Goal: Task Accomplishment & Management: Use online tool/utility

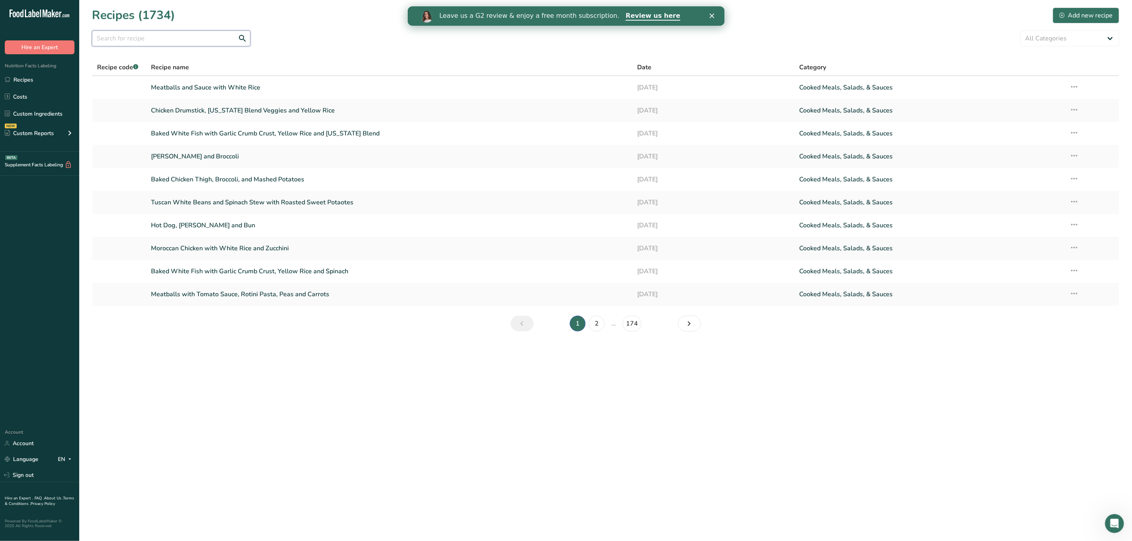
click at [174, 36] on input "text" at bounding box center [171, 39] width 159 height 16
click at [711, 15] on polygon "Cerrar" at bounding box center [711, 15] width 5 height 5
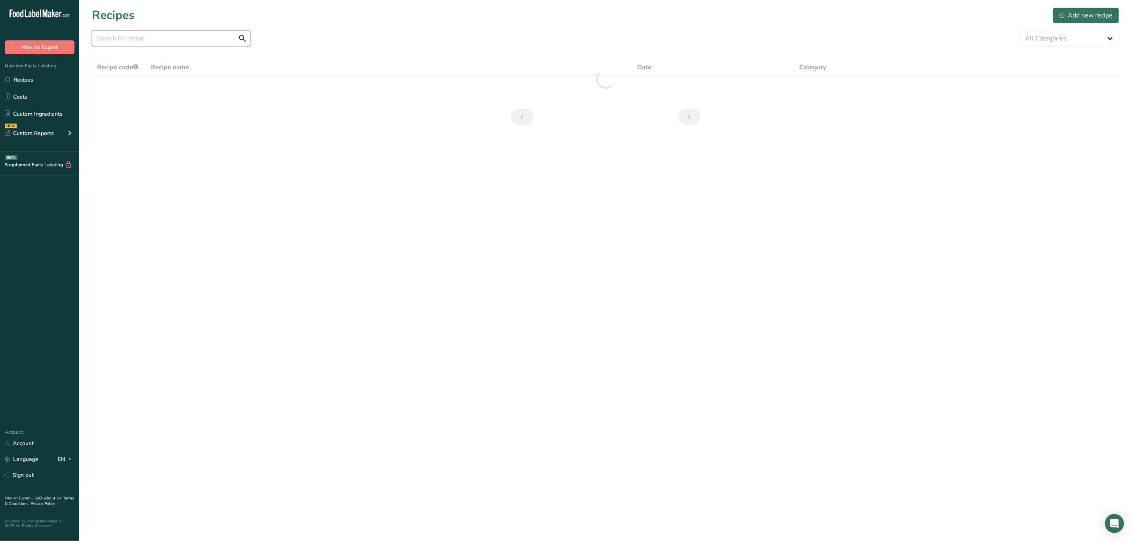
click at [157, 38] on input "text" at bounding box center [171, 39] width 159 height 16
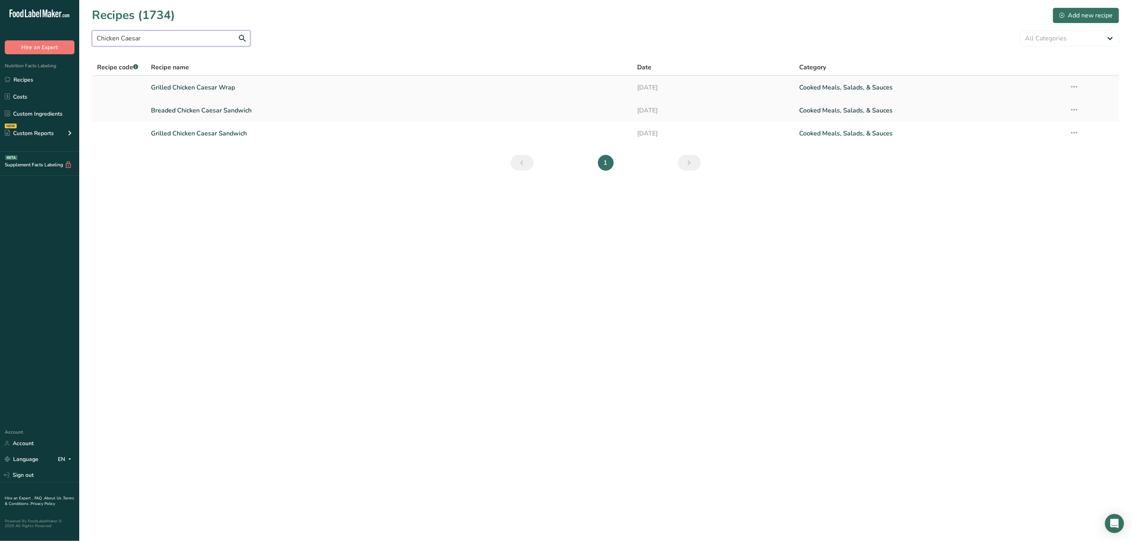
type input "Chicken Caesar"
drag, startPoint x: 235, startPoint y: 132, endPoint x: 1077, endPoint y: 131, distance: 842.9
click at [1079, 131] on td "Recipe Setup Delete Recipe Duplicate Recipe Scale Recipe Save as Sub-Recipe .a-…" at bounding box center [1092, 133] width 54 height 23
click at [1073, 132] on icon at bounding box center [1075, 133] width 10 height 14
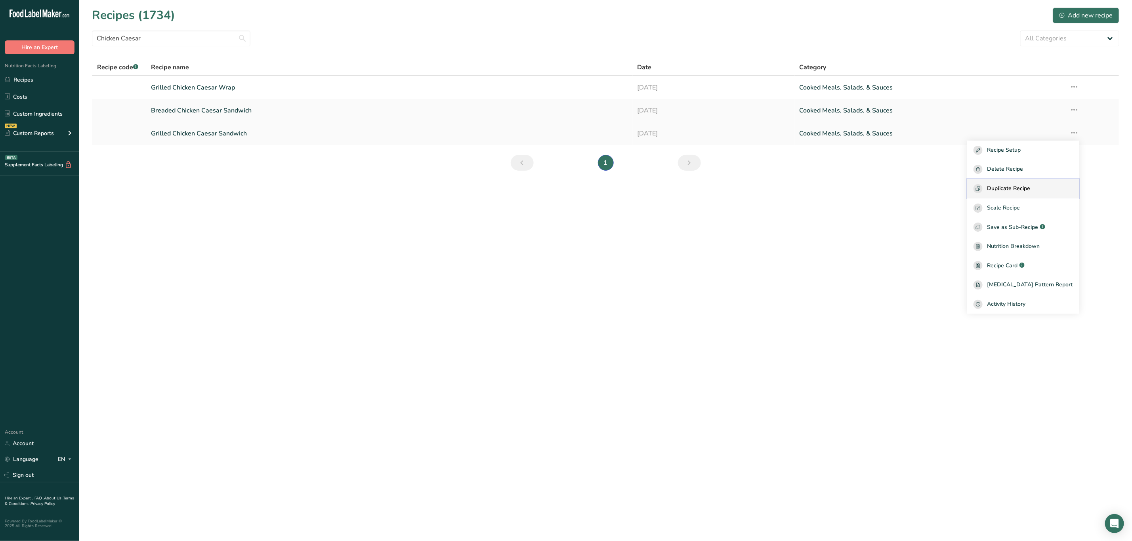
click at [1031, 191] on span "Duplicate Recipe" at bounding box center [1009, 188] width 43 height 9
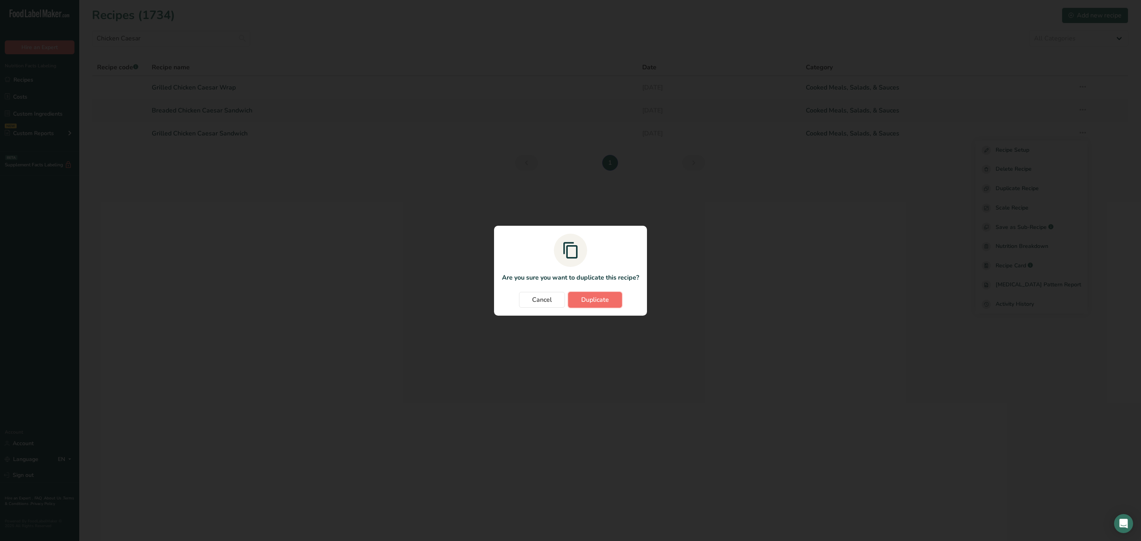
click at [617, 297] on button "Duplicate" at bounding box center [595, 300] width 54 height 16
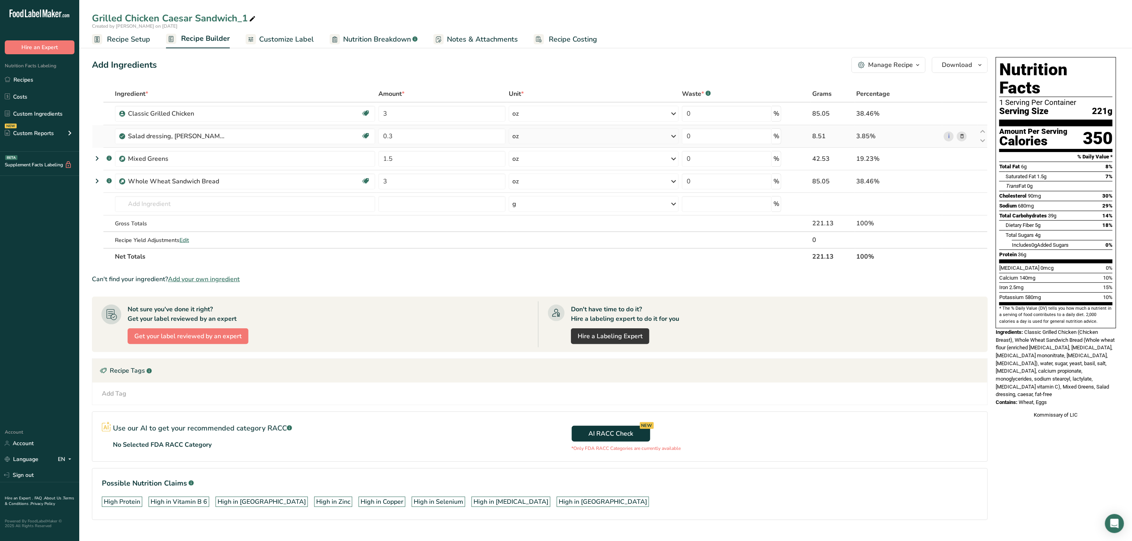
click at [963, 134] on icon at bounding box center [962, 136] width 6 height 8
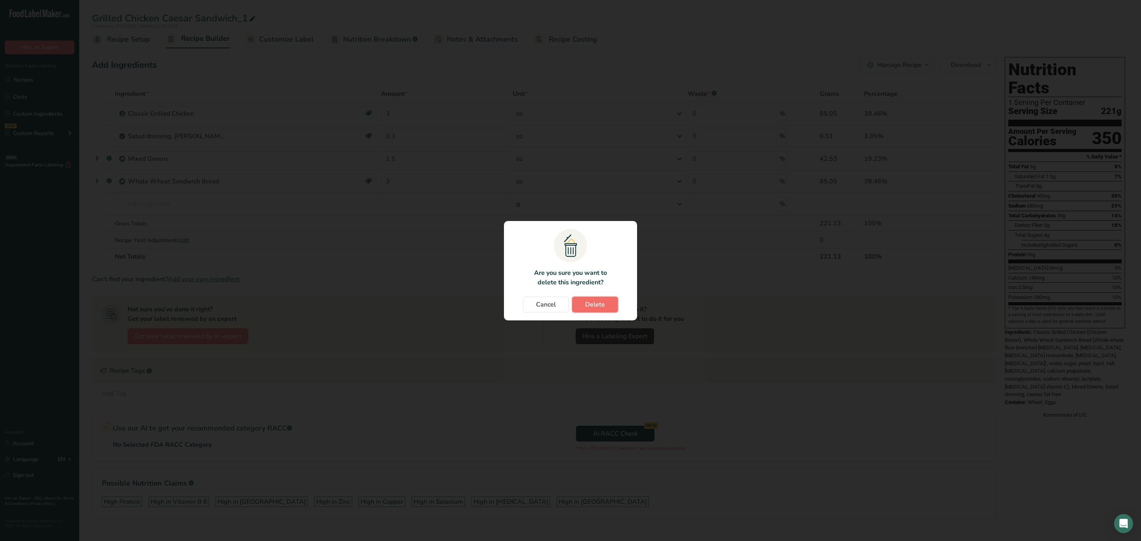
click at [594, 307] on span "Delete" at bounding box center [595, 305] width 20 height 10
type input "1.5"
type input "3"
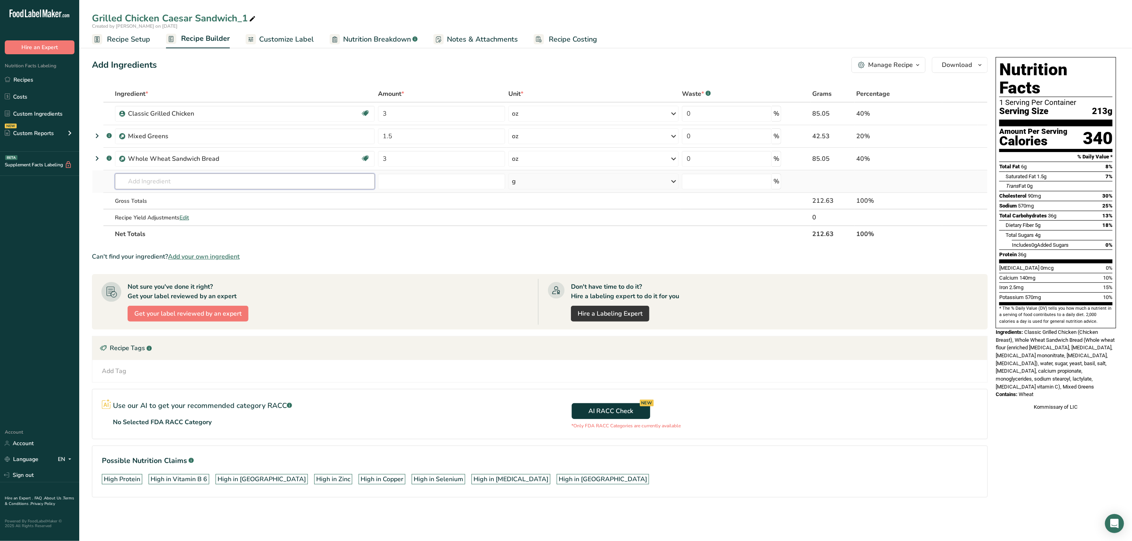
click at [129, 189] on input "text" at bounding box center [245, 182] width 260 height 16
type input "Buffalo Sauce"
click at [151, 197] on p "Buffalo Sauce" at bounding box center [142, 197] width 43 height 8
type input "Buffalo Sauce"
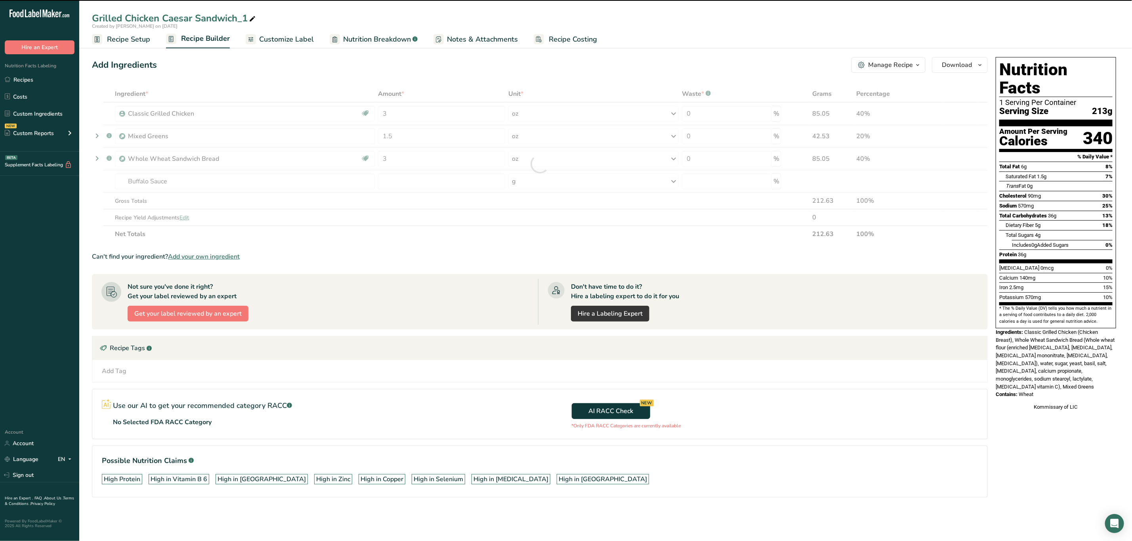
type input "0"
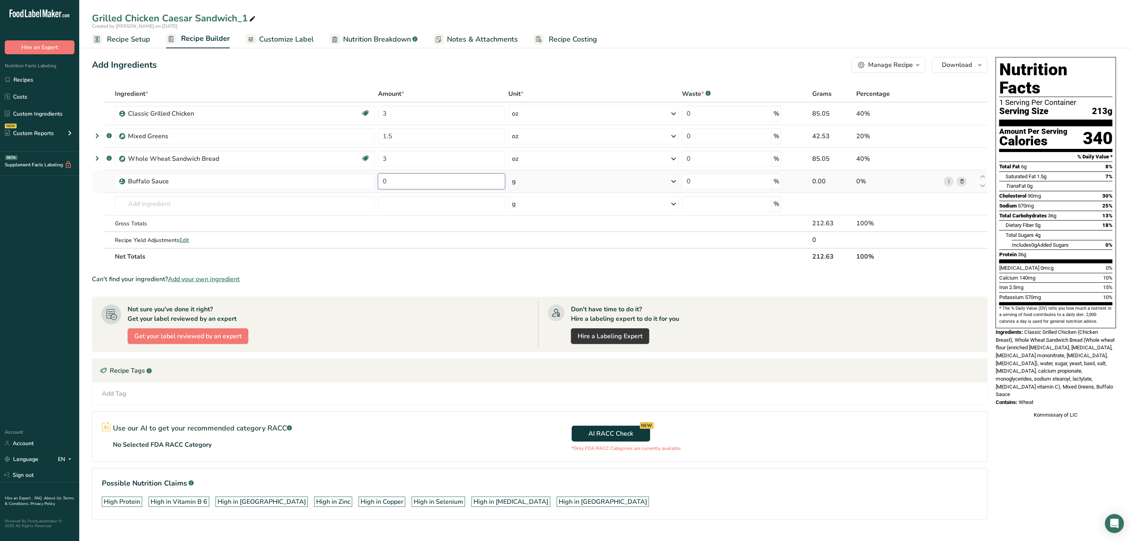
click at [439, 184] on input "0" at bounding box center [441, 182] width 127 height 16
type input "0.5"
click at [550, 181] on div "Ingredient * Amount * Unit * Waste * .a-a{fill:#347362;}.b-a{fill:#fff;} Grams …" at bounding box center [540, 176] width 896 height 180
click at [555, 182] on div "g" at bounding box center [593, 182] width 170 height 16
click at [523, 243] on div "See more" at bounding box center [546, 244] width 67 height 8
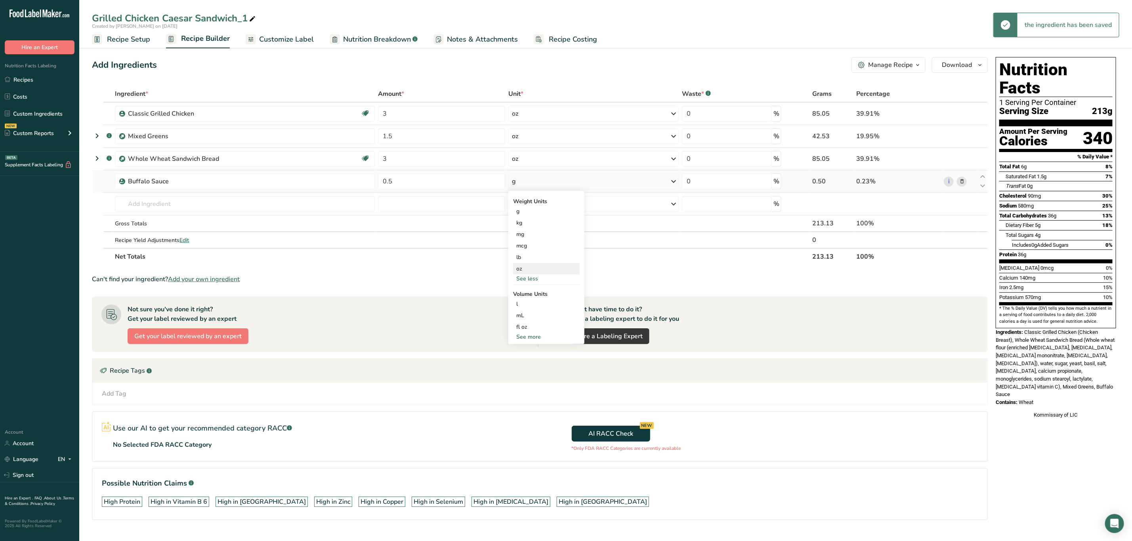
click at [531, 263] on div "Weight Units g kg mg mcg lb oz See less Volume Units l Volume units require a d…" at bounding box center [546, 267] width 76 height 153
click at [531, 263] on div "oz" at bounding box center [546, 268] width 67 height 11
click at [252, 21] on icon at bounding box center [252, 18] width 7 height 11
drag, startPoint x: 253, startPoint y: 21, endPoint x: 239, endPoint y: 21, distance: 13.9
click at [239, 20] on input "Grilled Chicken Caesar Sandwich_1" at bounding box center [606, 18] width 1028 height 14
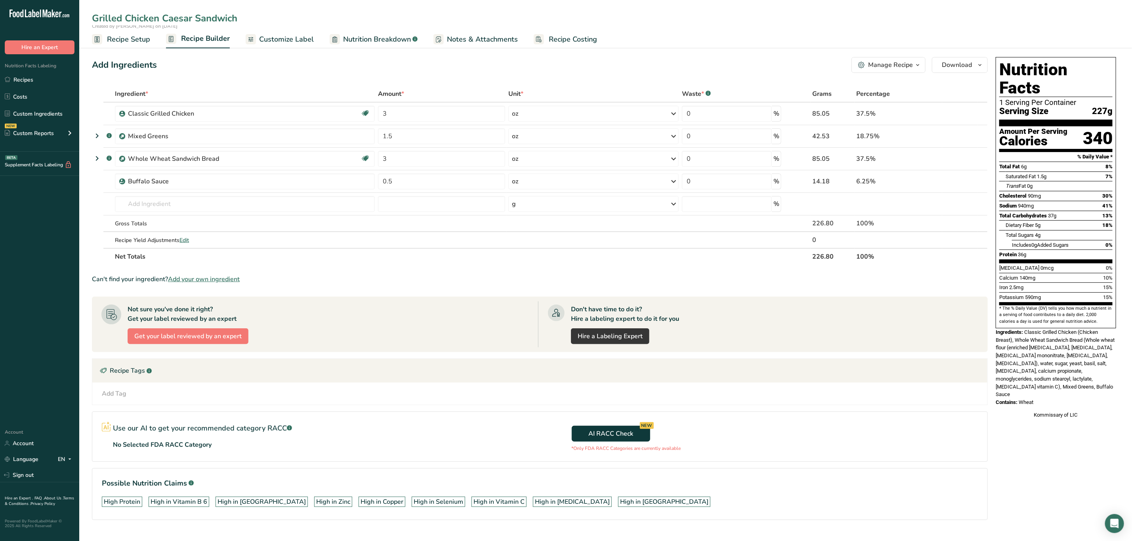
click at [180, 19] on input "Grilled Chicken Caesar Sandwich" at bounding box center [606, 18] width 1028 height 14
type input "Grilled Chicken Buffalo Sandwich"
click at [416, 182] on input "0.5" at bounding box center [441, 182] width 127 height 16
type input "0.2"
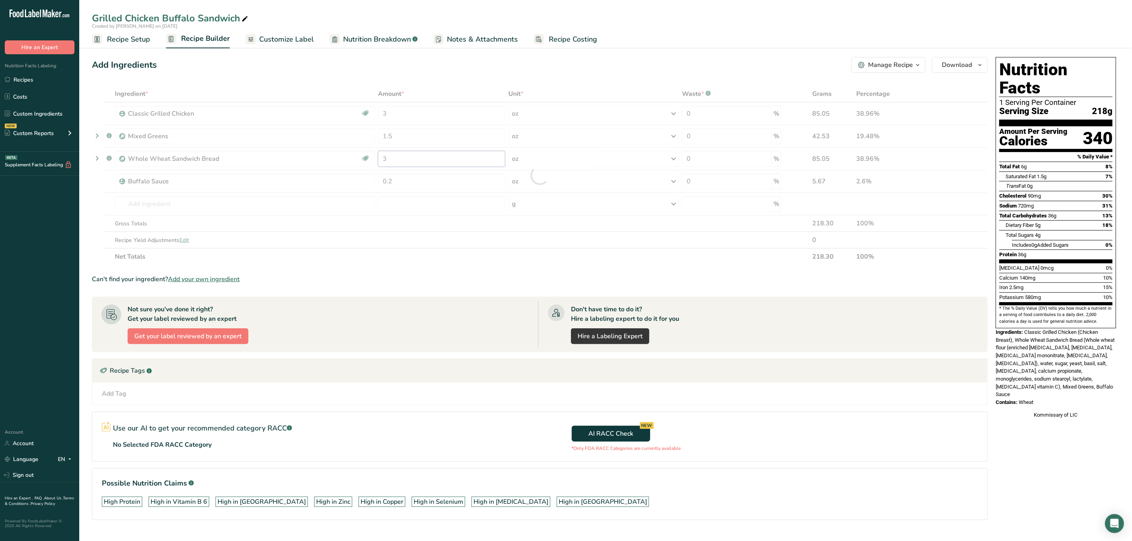
drag, startPoint x: 430, startPoint y: 163, endPoint x: 352, endPoint y: 164, distance: 78.1
click at [352, 164] on div "Ingredient * Amount * Unit * Waste * .a-a{fill:#347362;}.b-a{fill:#fff;} Grams …" at bounding box center [540, 176] width 896 height 180
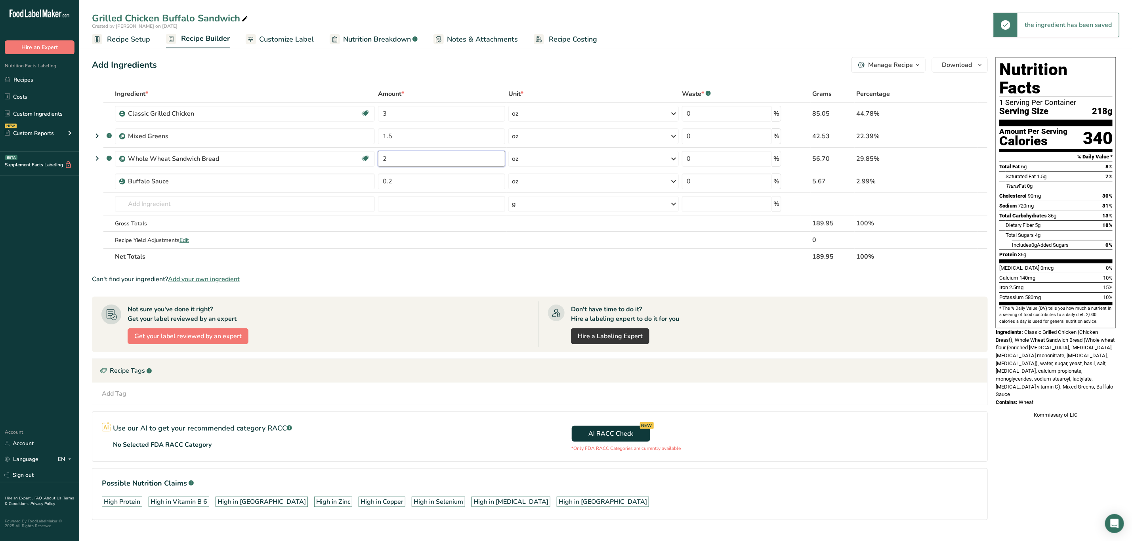
type input "2"
click at [471, 266] on section "Ingredient * Amount * Unit * Waste * .a-a{fill:#347362;}.b-a{fill:#fff;} Grams …" at bounding box center [540, 309] width 896 height 447
drag, startPoint x: 396, startPoint y: 131, endPoint x: 357, endPoint y: 135, distance: 39.8
click at [357, 135] on tr ".a-a{fill:#347362;}.b-a{fill:#fff;} Mixed Greens 1.5 oz Weight Units g kg mg Se…" at bounding box center [539, 136] width 895 height 23
type input "2"
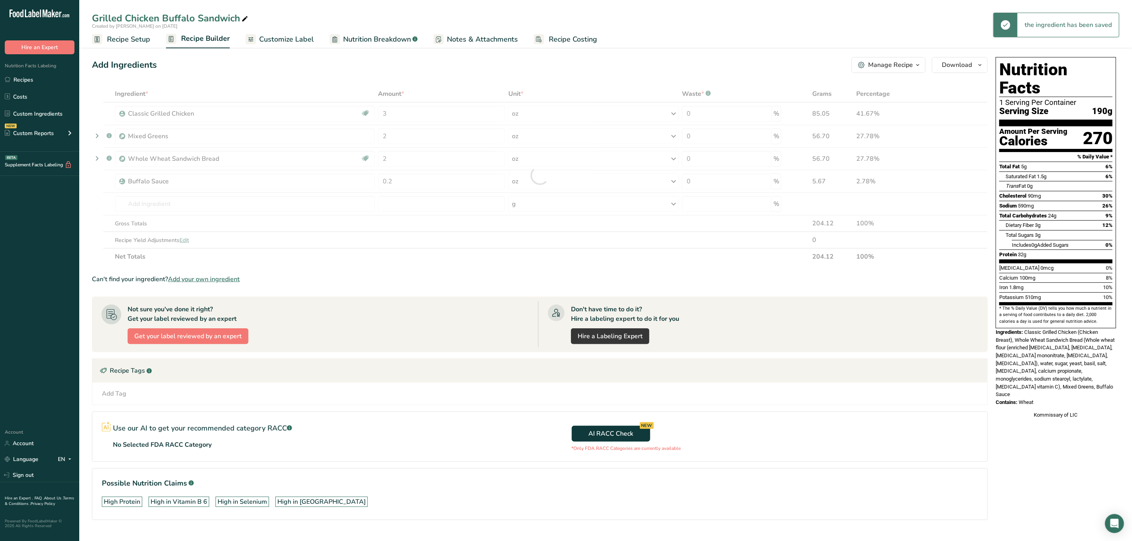
click at [559, 282] on div "Can't find your ingredient? Add your own ingredient" at bounding box center [540, 280] width 896 height 10
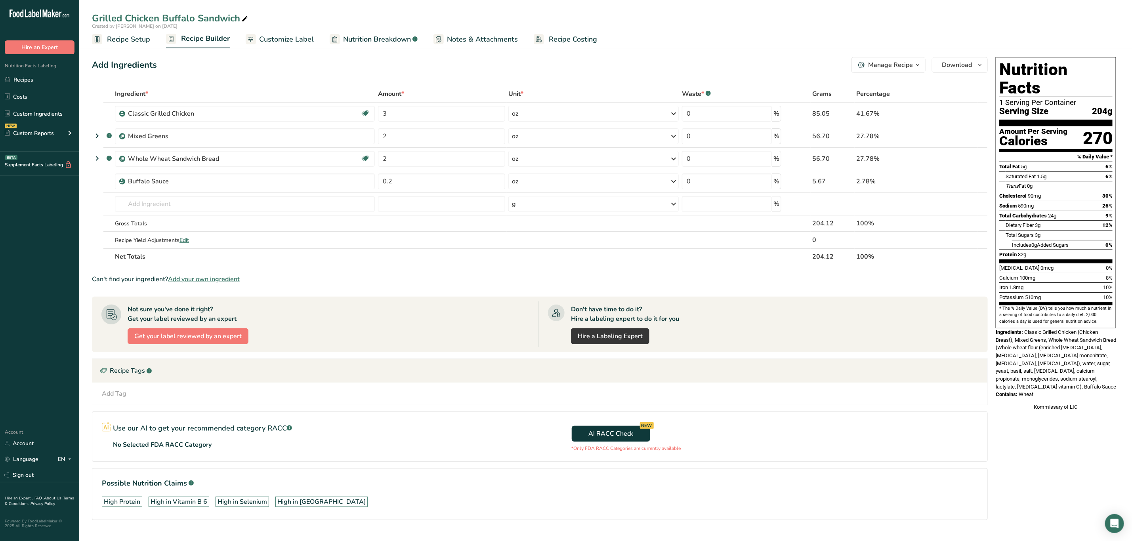
drag, startPoint x: 1025, startPoint y: 314, endPoint x: 1081, endPoint y: 370, distance: 79.0
click at [1081, 370] on div "Nutrition Facts 1 Serving Per Container Serving Size 204g Amount Per Serving Ca…" at bounding box center [1056, 234] width 127 height 361
copy div "Classic Grilled Chicken (Chicken Breast), Mixed Greens, Whole Wheat Sandwich Br…"
click at [397, 41] on span "Nutrition Breakdown" at bounding box center [377, 39] width 68 height 11
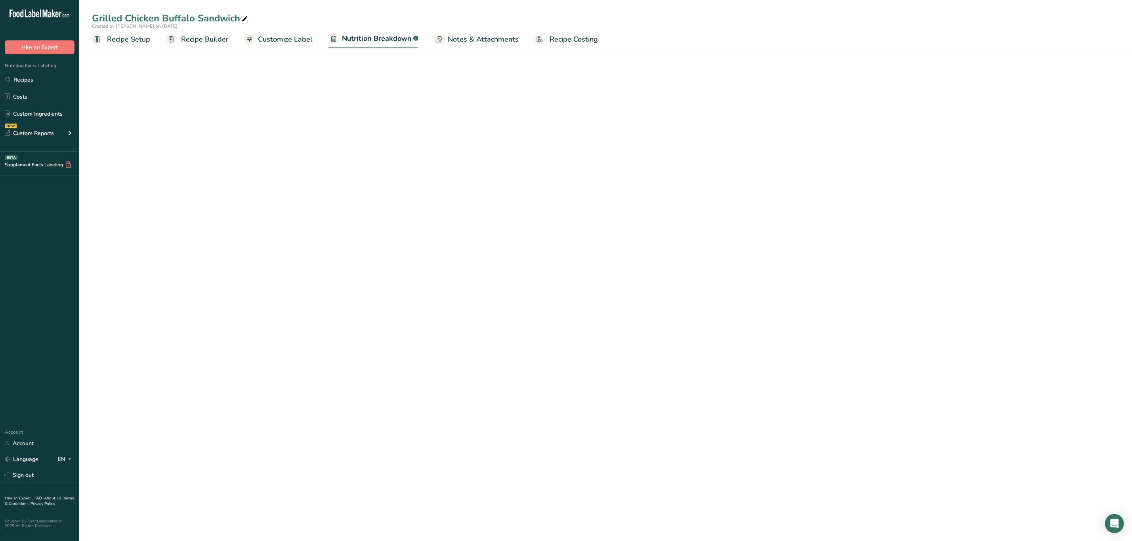
click at [287, 37] on span "Customize Label" at bounding box center [285, 39] width 55 height 11
select select "Calories"
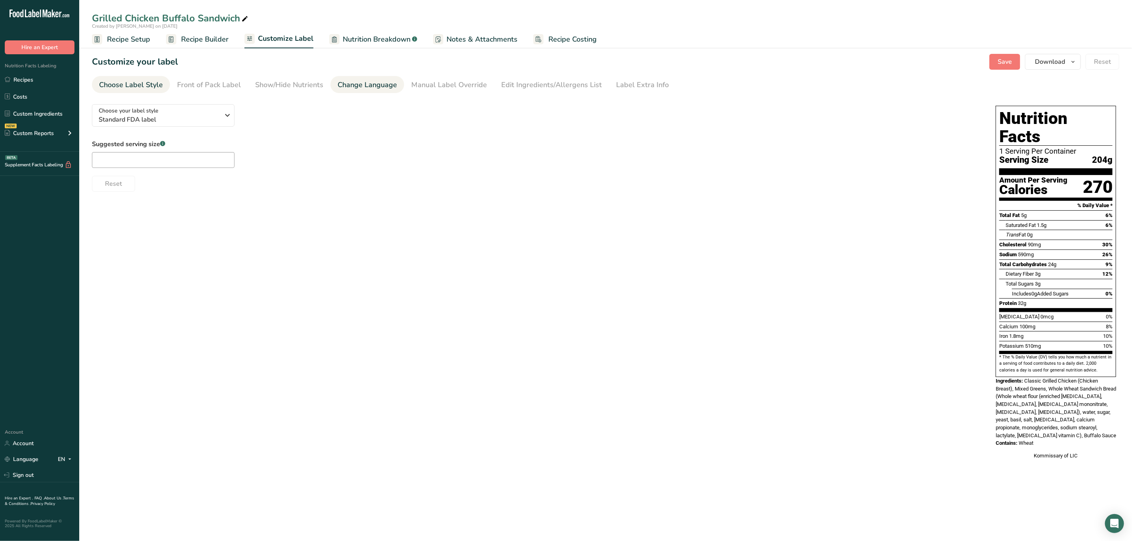
click at [370, 80] on div "Change Language" at bounding box center [367, 85] width 59 height 11
click at [256, 84] on div "Show/Hide Nutrients" at bounding box center [289, 85] width 68 height 11
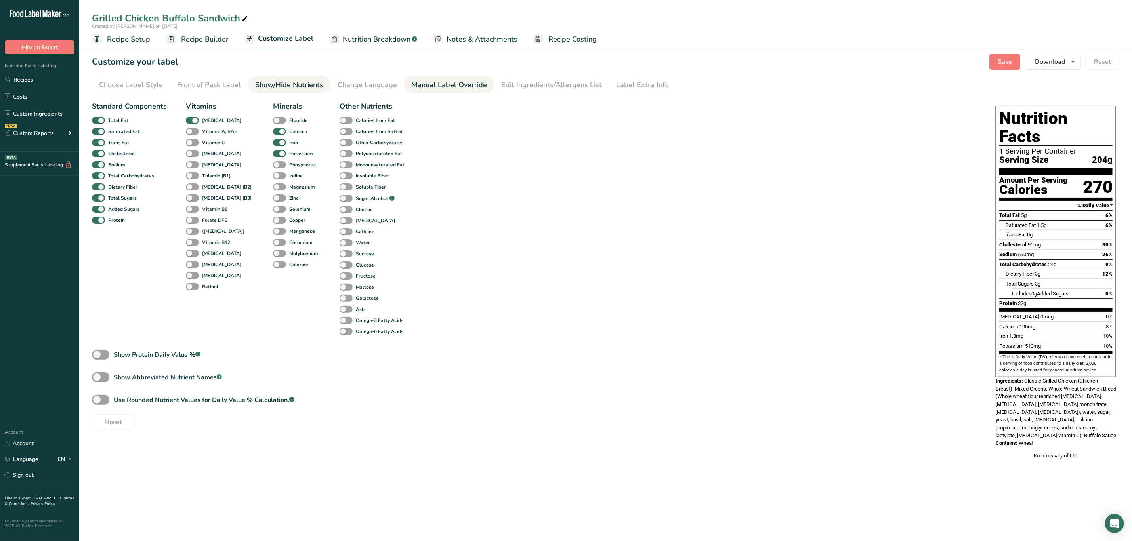
click at [478, 83] on div "Manual Label Override" at bounding box center [449, 85] width 76 height 11
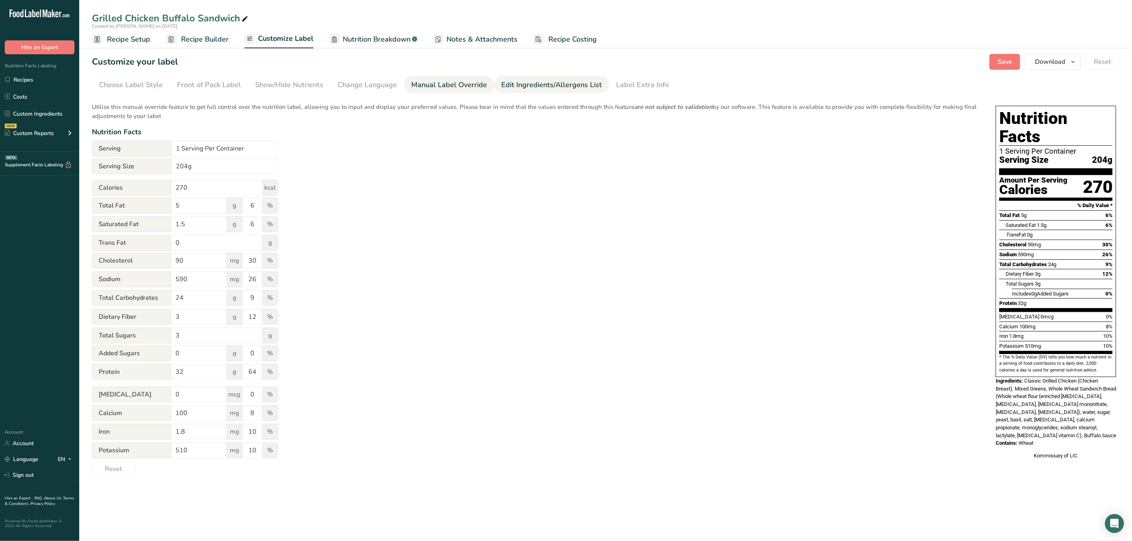
click at [529, 82] on div "Edit Ingredients/Allergens List" at bounding box center [551, 85] width 101 height 11
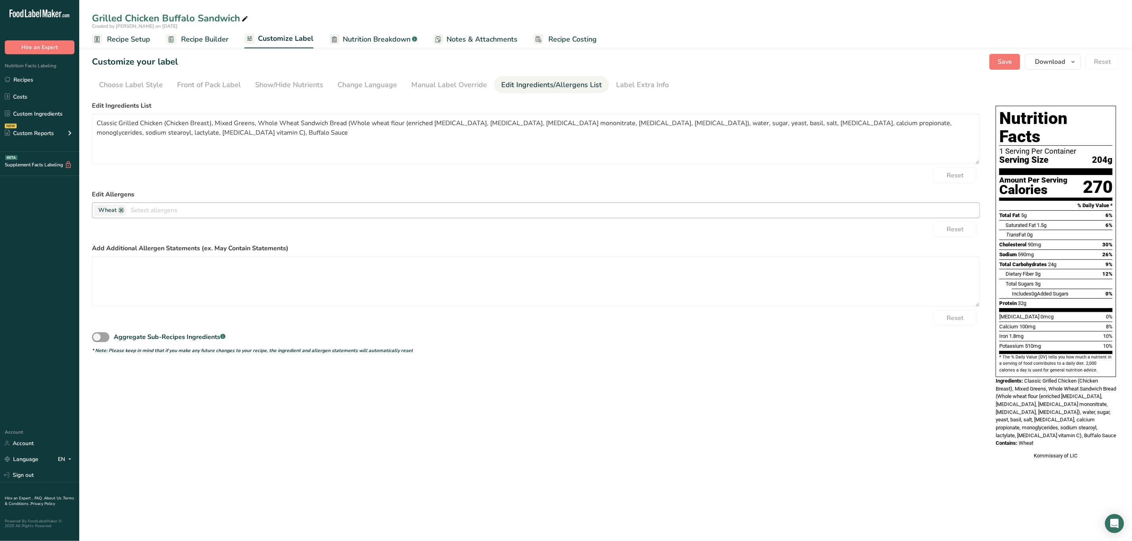
click at [155, 209] on input "text" at bounding box center [552, 210] width 853 height 12
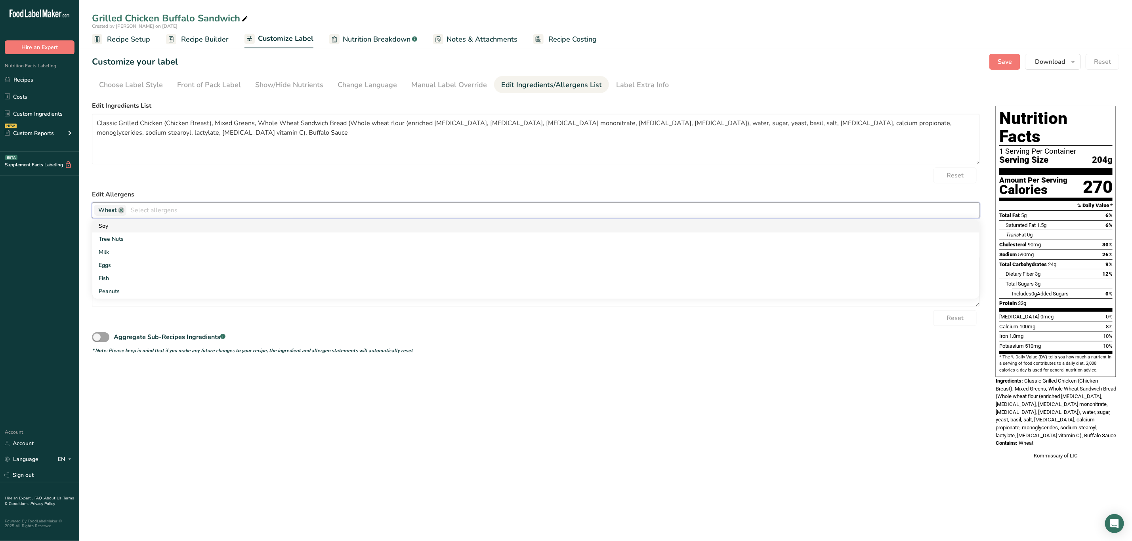
click at [165, 224] on link "Soy" at bounding box center [535, 226] width 887 height 13
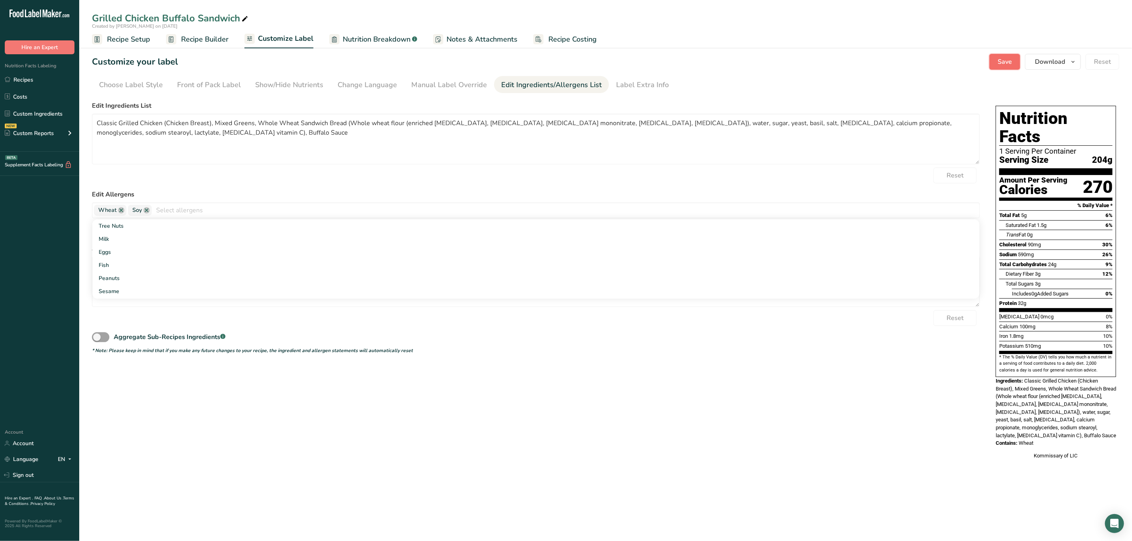
click at [999, 69] on button "Save" at bounding box center [1004, 62] width 31 height 16
click at [998, 65] on div "Save Download Choose what to show on your downloaded label Recipe Name to appea…" at bounding box center [1054, 62] width 130 height 16
click at [1011, 59] on span "Save" at bounding box center [1005, 62] width 14 height 10
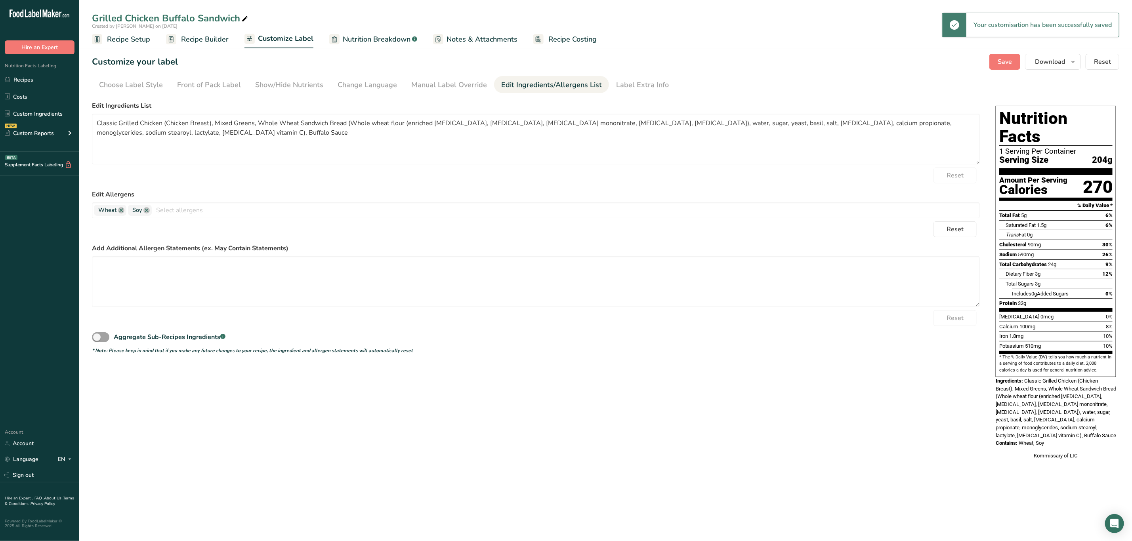
click at [205, 39] on span "Recipe Builder" at bounding box center [205, 39] width 48 height 11
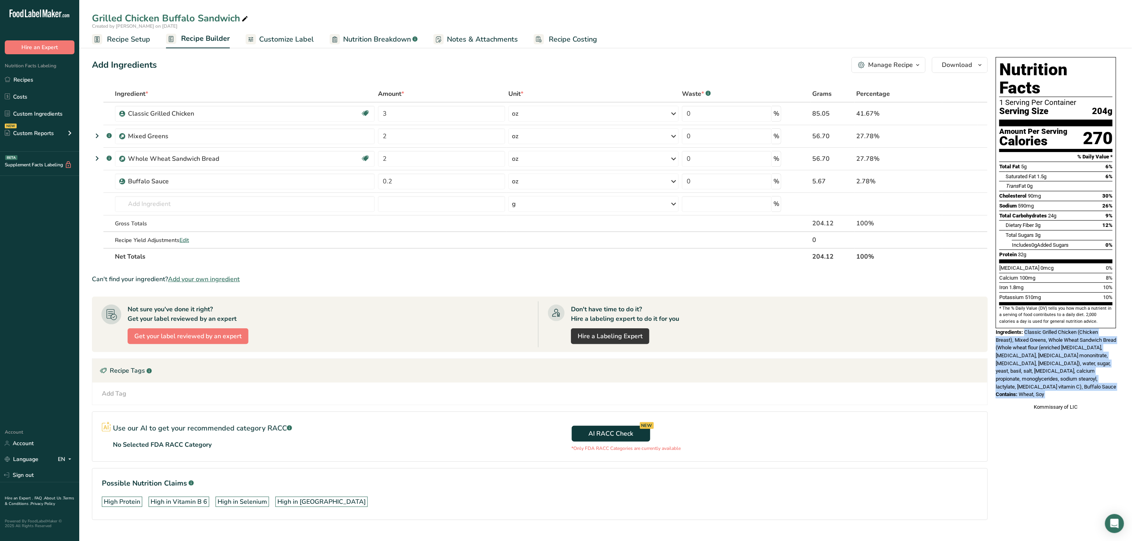
drag, startPoint x: 1030, startPoint y: 318, endPoint x: 1071, endPoint y: 376, distance: 71.3
click at [1071, 376] on div "Nutrition Facts 1 Serving Per Container Serving Size 204g Amount Per Serving Ca…" at bounding box center [1056, 234] width 127 height 361
copy div "Classic Grilled Chicken (Chicken Breast), Mixed Greens, Whole Wheat Sandwich Br…"
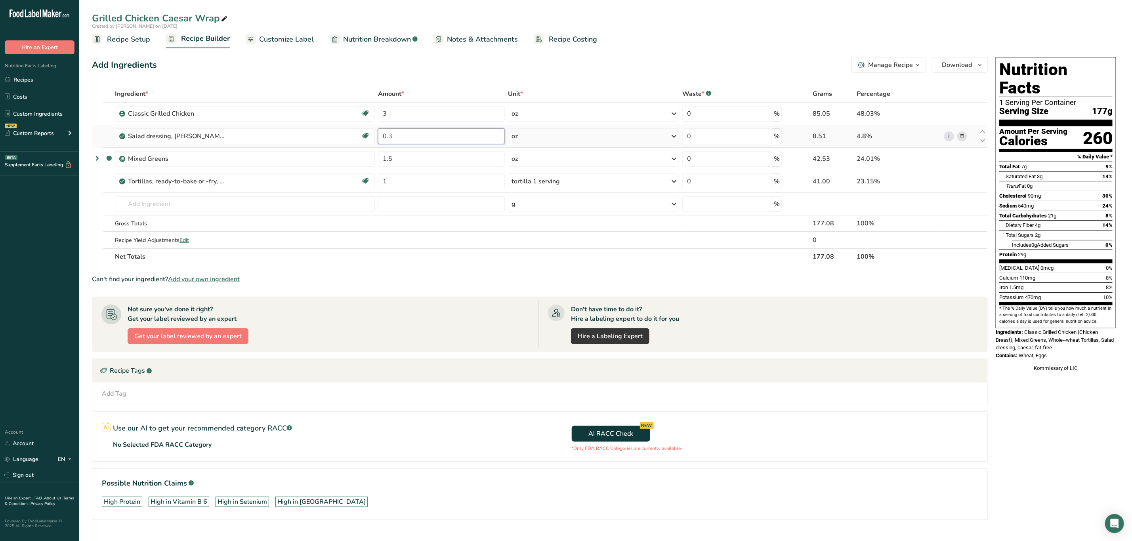
click at [426, 130] on input "0.3" at bounding box center [441, 136] width 127 height 16
type input "0.2"
click at [830, 414] on div "AI RACC Check NEW *Only FDA RACC Categories are currently available" at bounding box center [764, 437] width 448 height 50
drag, startPoint x: 1060, startPoint y: 314, endPoint x: 1068, endPoint y: 337, distance: 24.2
click at [1068, 337] on div "Nutrition Facts 1 Serving Per Container Serving Size 174g Amount Per Serving Ca…" at bounding box center [1056, 214] width 127 height 321
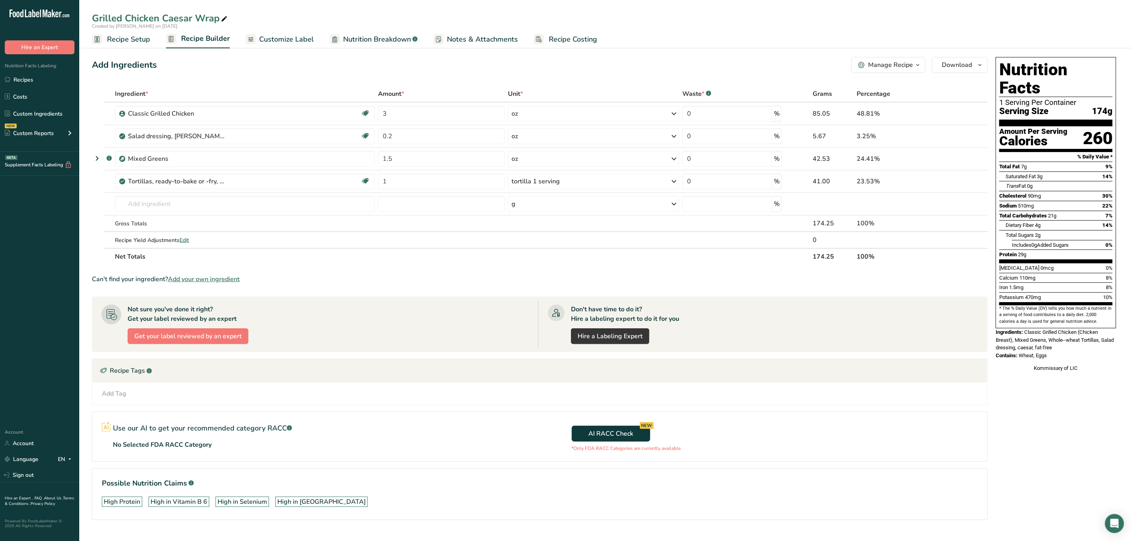
copy div "Chicken (Chicken Breast), Mixed Greens, Whole--wheat Tortillas, Salad dressing,…"
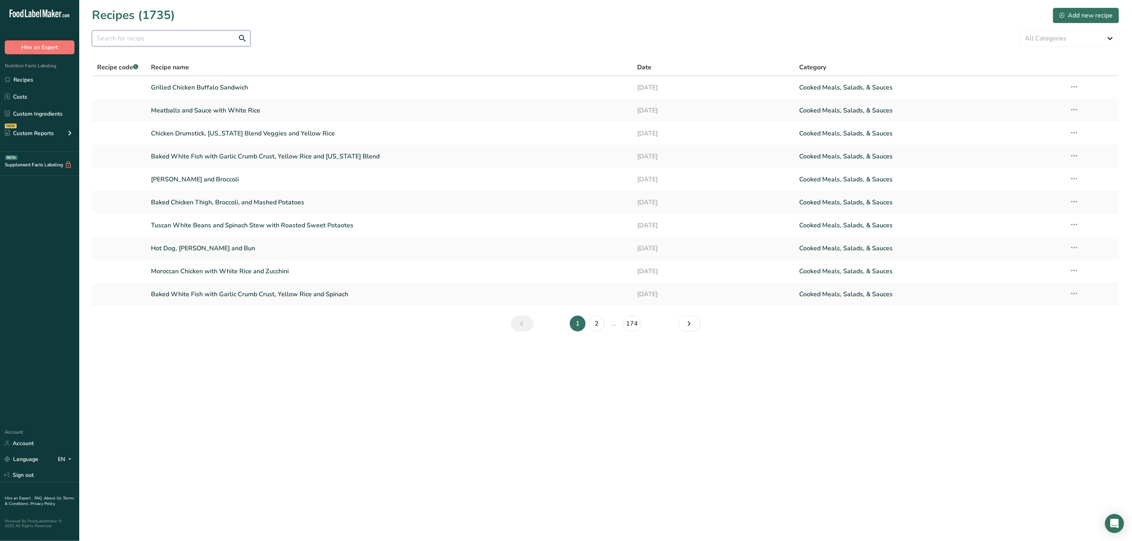
click at [164, 35] on input "text" at bounding box center [171, 39] width 159 height 16
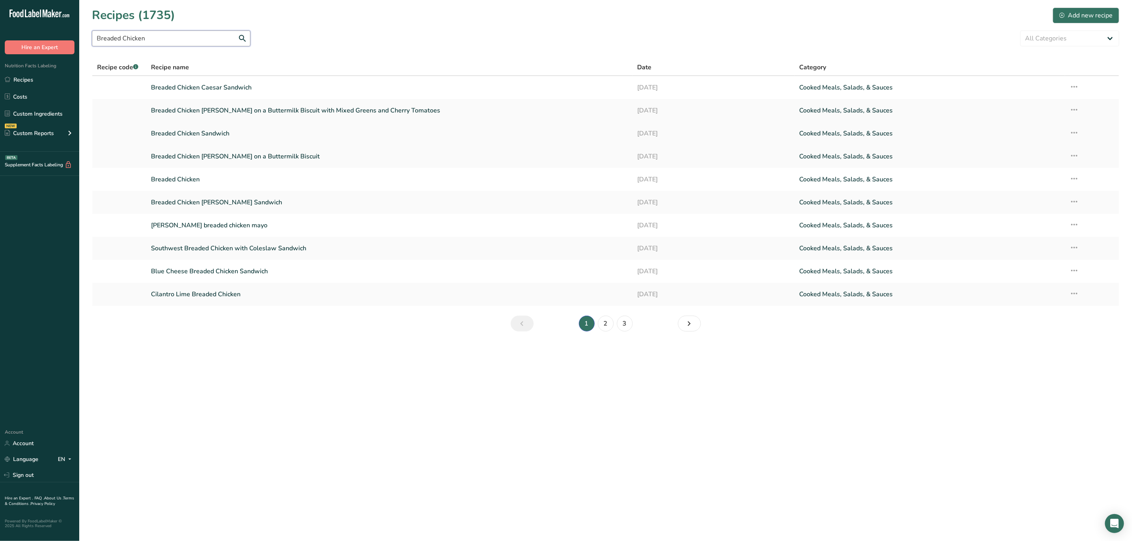
type input "Breaded Chicken"
click at [222, 132] on link "Breaded Chicken Sandwich" at bounding box center [389, 133] width 477 height 17
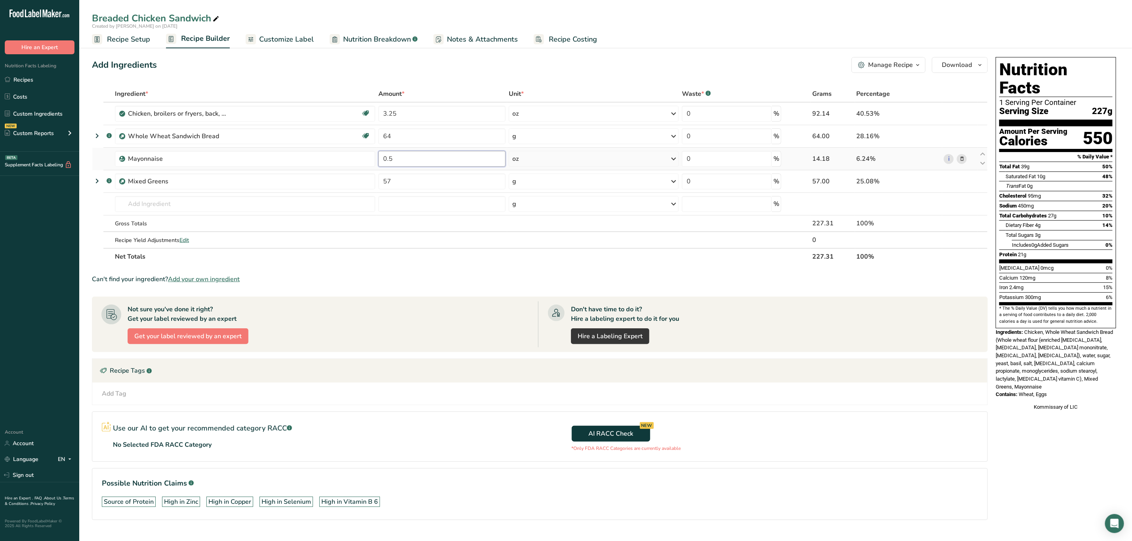
click at [443, 162] on input "0.5" at bounding box center [441, 159] width 127 height 16
type input "0.2"
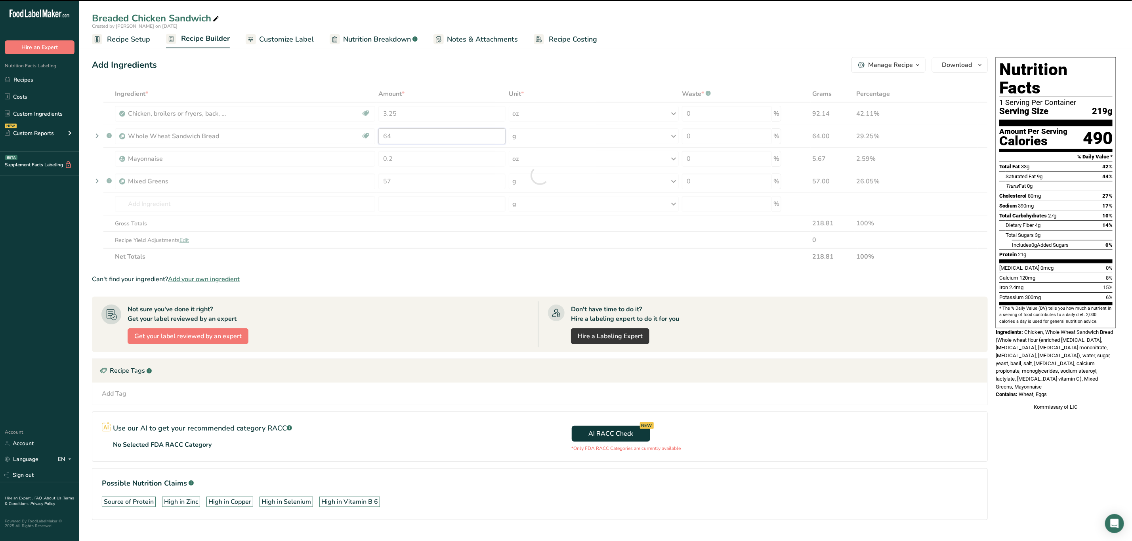
drag, startPoint x: 443, startPoint y: 138, endPoint x: 363, endPoint y: 141, distance: 79.7
click at [361, 139] on div "Ingredient * Amount * Unit * Waste * .a-a{fill:#347362;}.b-a{fill:#fff;} Grams …" at bounding box center [540, 176] width 896 height 180
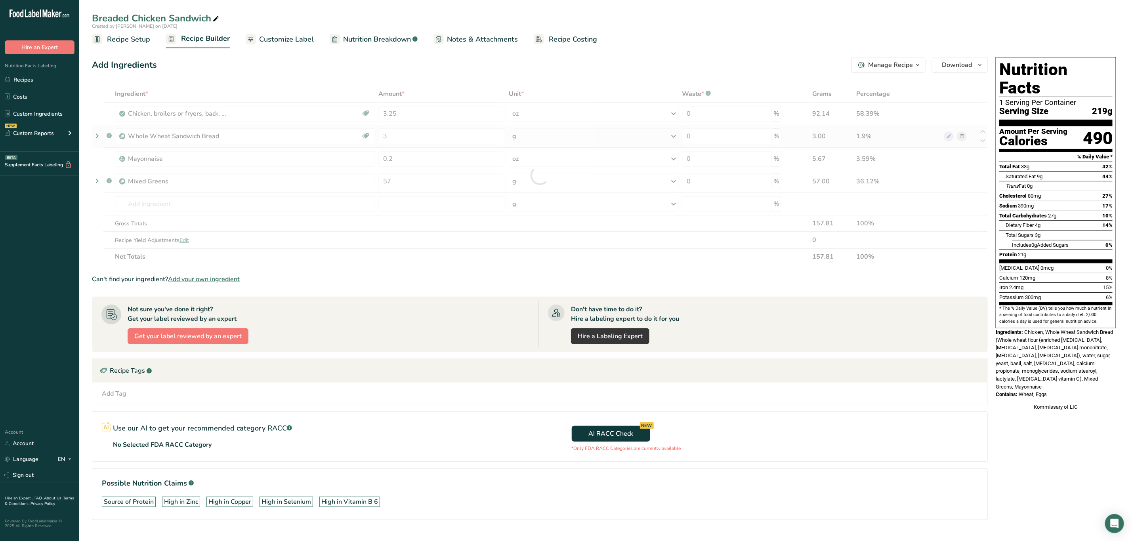
click at [573, 133] on div "Ingredient * Amount * Unit * Waste * .a-a{fill:#347362;}.b-a{fill:#fff;} Grams …" at bounding box center [540, 176] width 896 height 180
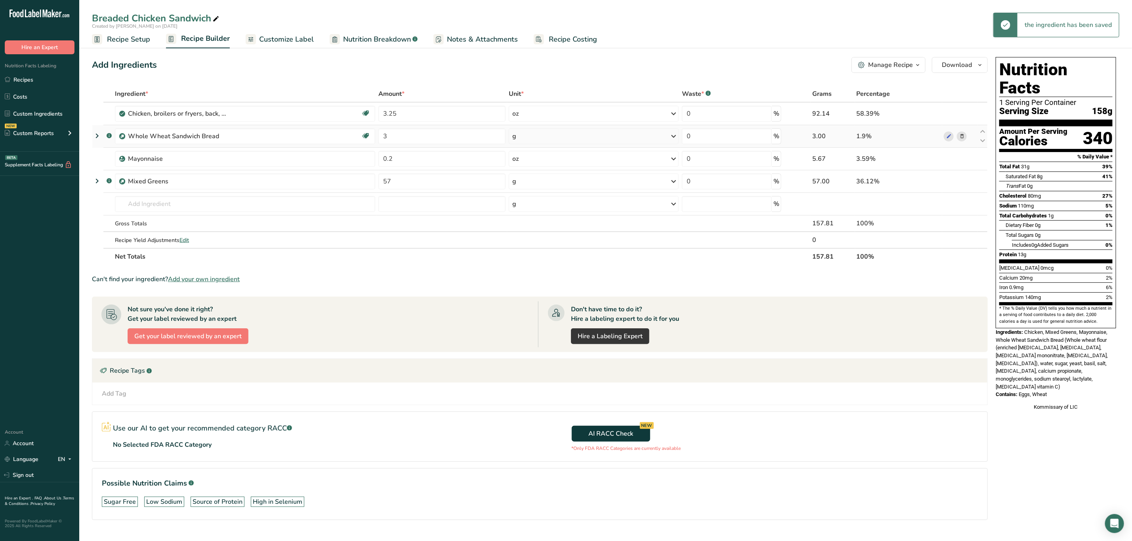
click at [572, 139] on div "g" at bounding box center [594, 136] width 170 height 16
click at [533, 194] on div "Weight Units g kg mg See more Volume Units l Volume units require a density con…" at bounding box center [547, 205] width 76 height 119
click at [527, 200] on div "See more" at bounding box center [547, 199] width 67 height 8
click at [529, 222] on div "oz" at bounding box center [547, 223] width 67 height 11
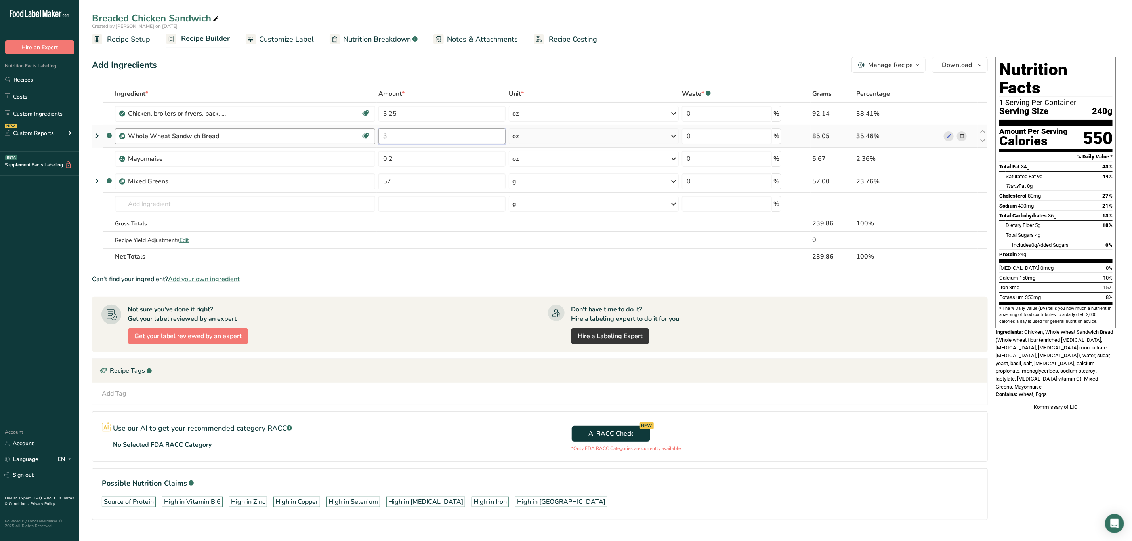
drag, startPoint x: 400, startPoint y: 139, endPoint x: 364, endPoint y: 137, distance: 36.1
click at [364, 137] on tr ".a-a{fill:#347362;}.b-a{fill:#fff;} Whole Wheat Sandwich Bread Vegan Vegetarian…" at bounding box center [539, 136] width 895 height 23
type input "2"
click at [572, 141] on div "Ingredient * Amount * Unit * Waste * .a-a{fill:#347362;}.b-a{fill:#fff;} Grams …" at bounding box center [540, 176] width 896 height 180
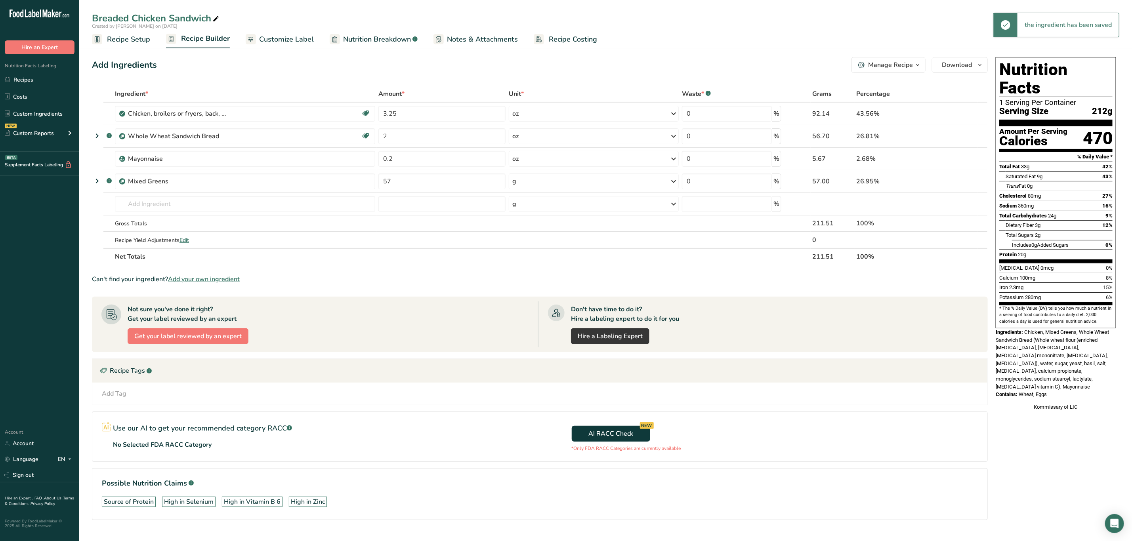
click at [571, 141] on div "oz" at bounding box center [594, 136] width 170 height 16
click at [525, 216] on div "lb" at bounding box center [547, 211] width 67 height 11
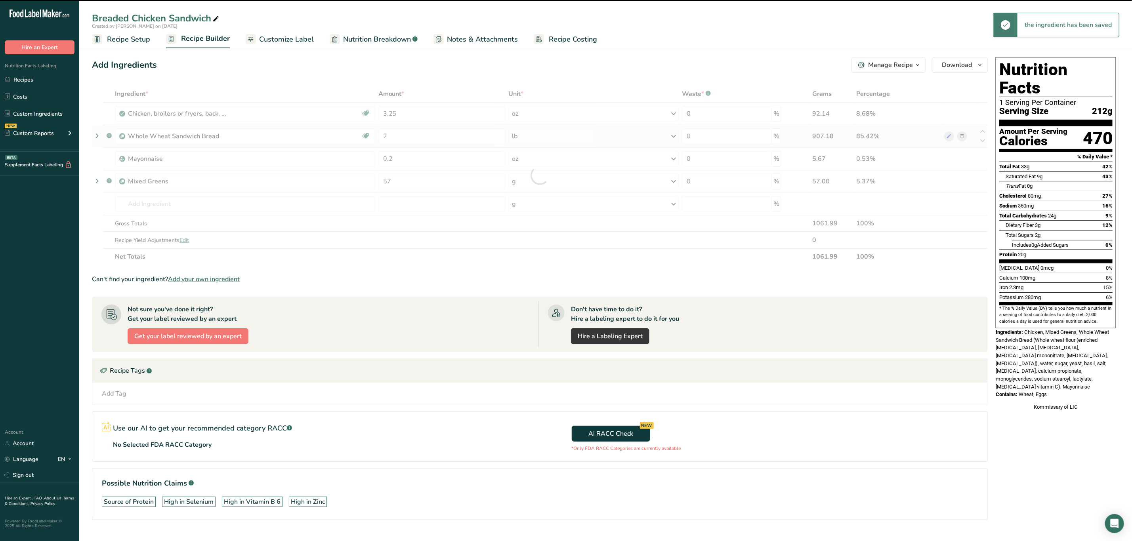
click at [526, 139] on div "lb" at bounding box center [594, 136] width 170 height 16
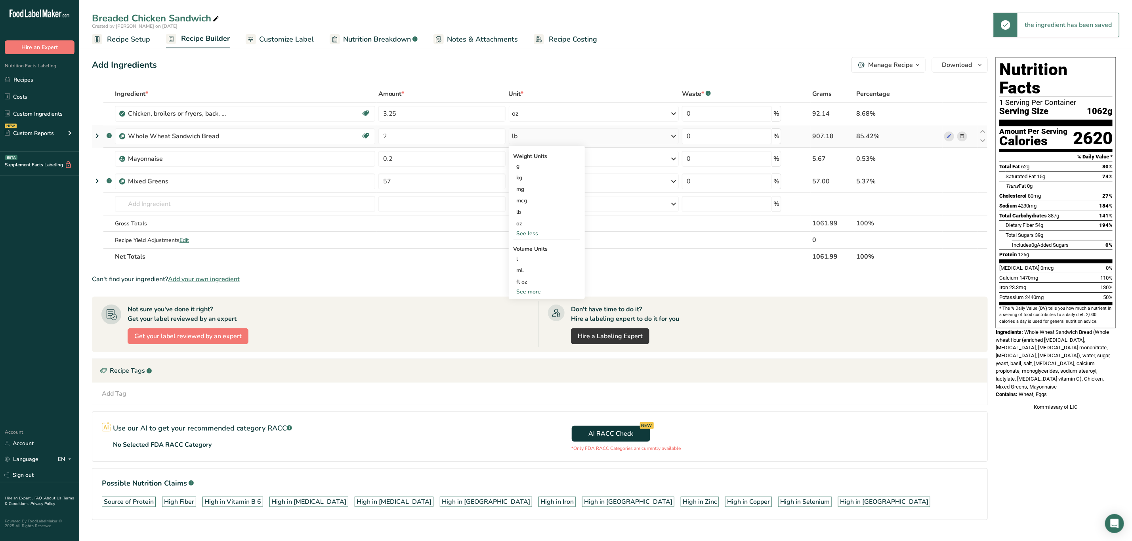
click at [526, 138] on div "lb" at bounding box center [594, 136] width 170 height 16
click at [521, 141] on div "lb" at bounding box center [594, 136] width 170 height 16
click at [524, 222] on div "oz" at bounding box center [547, 223] width 67 height 11
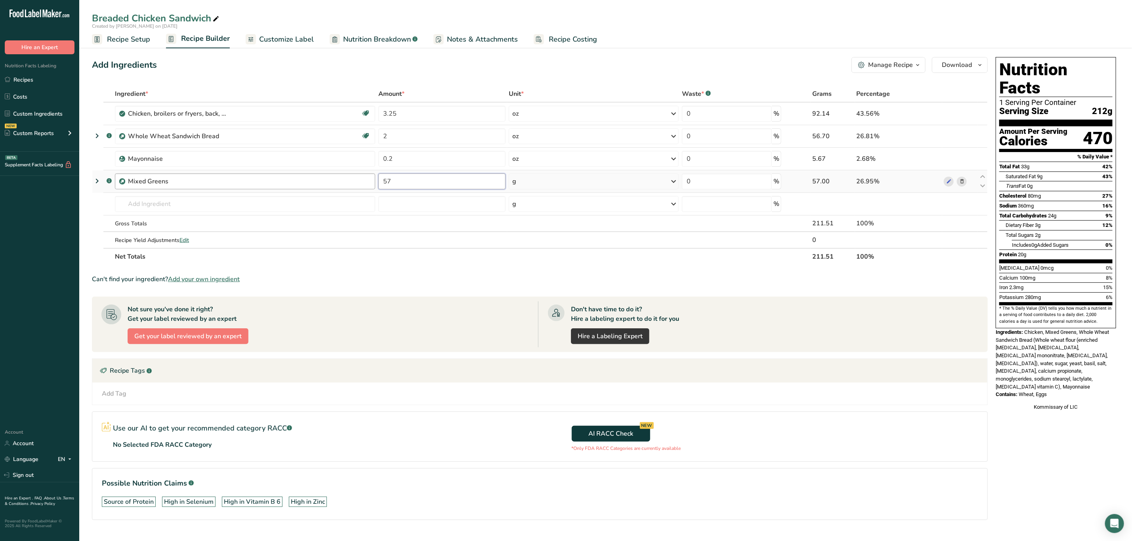
drag, startPoint x: 484, startPoint y: 176, endPoint x: 294, endPoint y: 187, distance: 190.5
click at [295, 184] on tr ".a-a{fill:#347362;}.b-a{fill:#fff;} Mixed Greens 57 g Weight Units g kg mg See …" at bounding box center [539, 181] width 895 height 23
type input "2"
click at [557, 182] on div "Ingredient * Amount * Unit * Waste * .a-a{fill:#347362;}.b-a{fill:#fff;} Grams …" at bounding box center [540, 176] width 896 height 180
click at [558, 182] on div "g" at bounding box center [594, 182] width 170 height 16
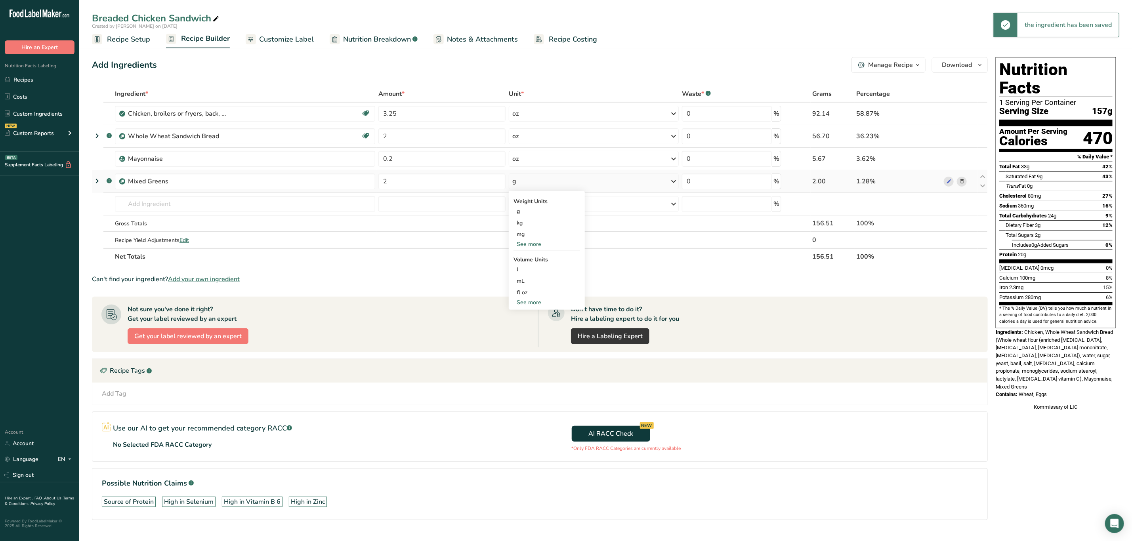
click at [531, 243] on div "See more" at bounding box center [547, 244] width 67 height 8
click at [529, 266] on div "oz" at bounding box center [547, 268] width 67 height 11
drag, startPoint x: 424, startPoint y: 116, endPoint x: 279, endPoint y: 141, distance: 147.3
click at [279, 141] on tbody "Chicken, broilers or fryers, back, meat and skin, raw Dairy free Gluten free So…" at bounding box center [539, 175] width 895 height 145
type input "4"
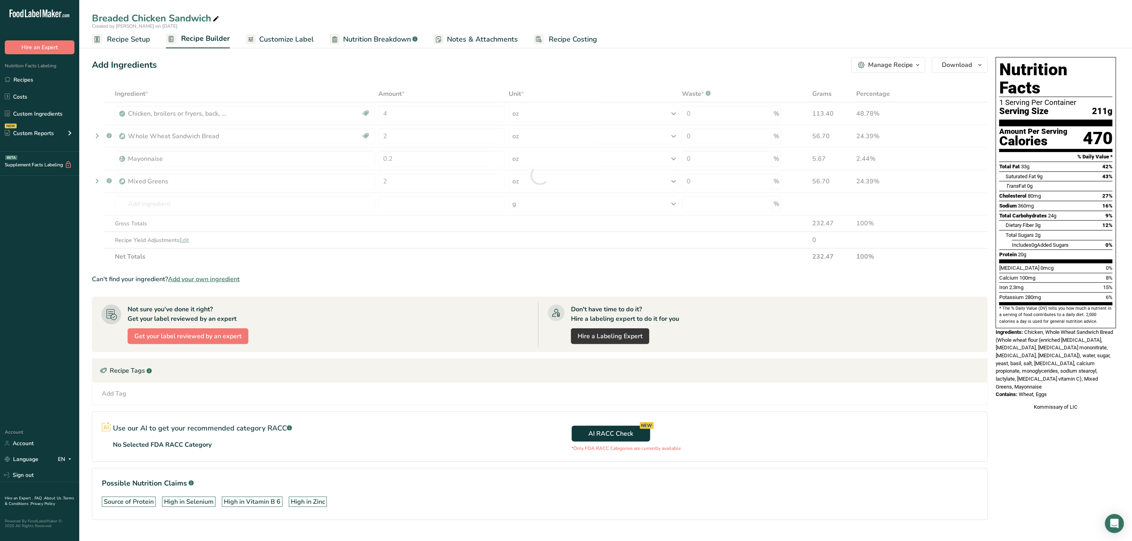
click at [491, 275] on section "Ingredient * Amount * Unit * Waste * .a-a{fill:#347362;}.b-a{fill:#fff;} Grams …" at bounding box center [540, 309] width 896 height 447
click at [143, 40] on span "Recipe Setup" at bounding box center [128, 39] width 43 height 11
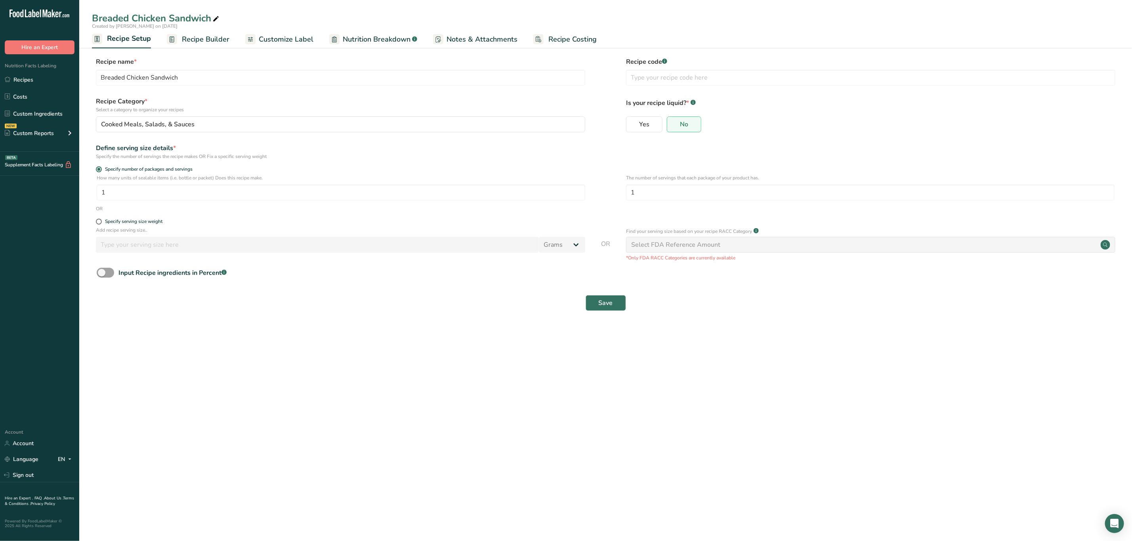
click at [297, 38] on span "Customize Label" at bounding box center [286, 39] width 55 height 11
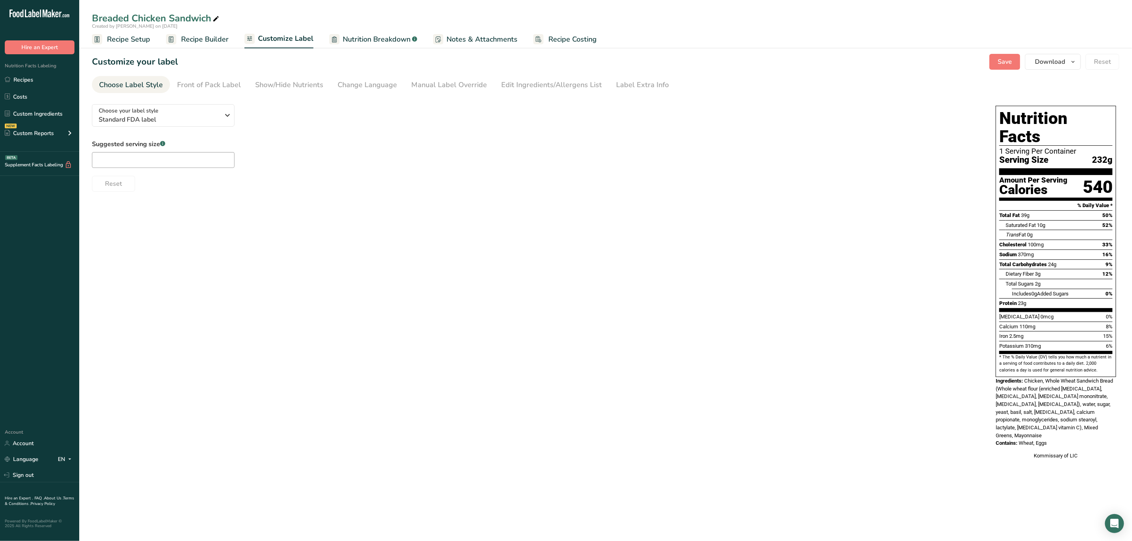
click at [208, 31] on link "Recipe Builder" at bounding box center [197, 40] width 63 height 18
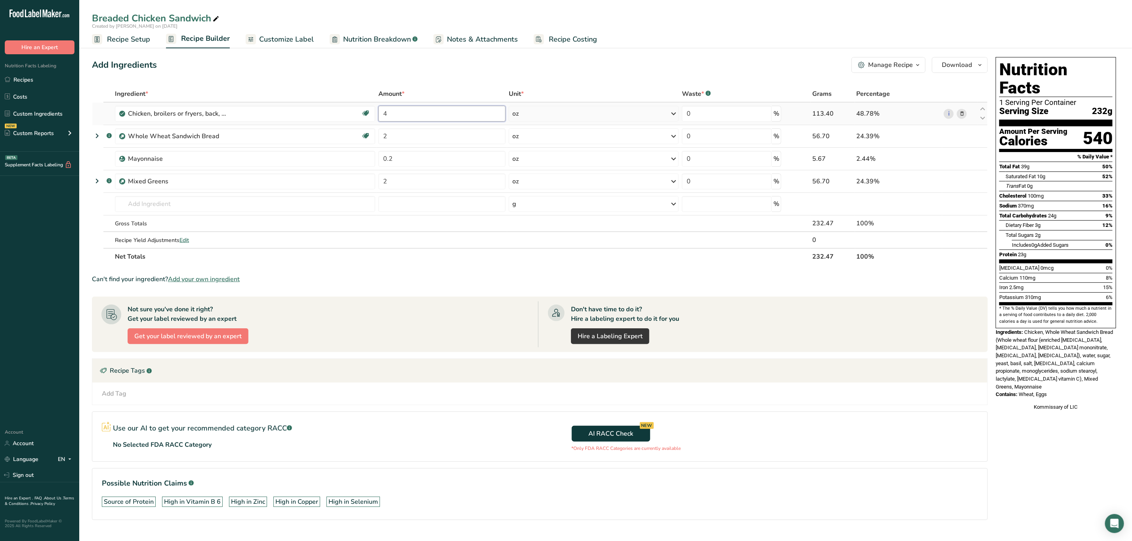
drag, startPoint x: 420, startPoint y: 114, endPoint x: 357, endPoint y: 122, distance: 63.9
click at [357, 122] on tr "Chicken, broilers or fryers, back, meat and skin, raw Dairy free Gluten free So…" at bounding box center [539, 114] width 895 height 23
type input "3"
click at [701, 274] on section "Ingredient * Amount * Unit * Waste * .a-a{fill:#347362;}.b-a{fill:#fff;} Grams …" at bounding box center [540, 309] width 896 height 447
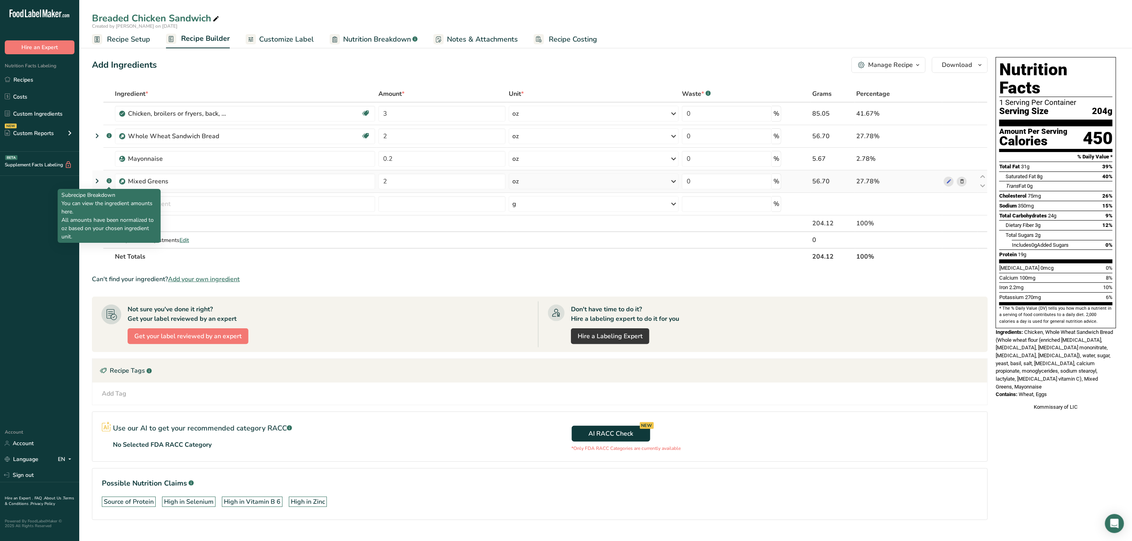
click at [107, 179] on icon ".a-a{fill:#347362;}.b-a{fill:#fff;}" at bounding box center [109, 180] width 5 height 5
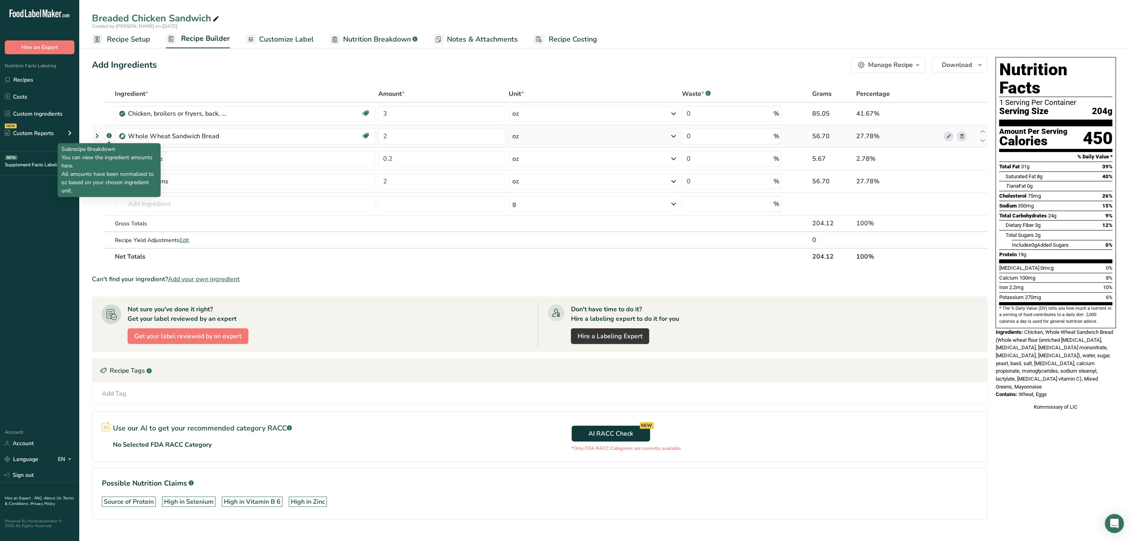
click at [107, 136] on rect at bounding box center [109, 135] width 5 height 5
click at [98, 135] on icon at bounding box center [97, 136] width 10 height 14
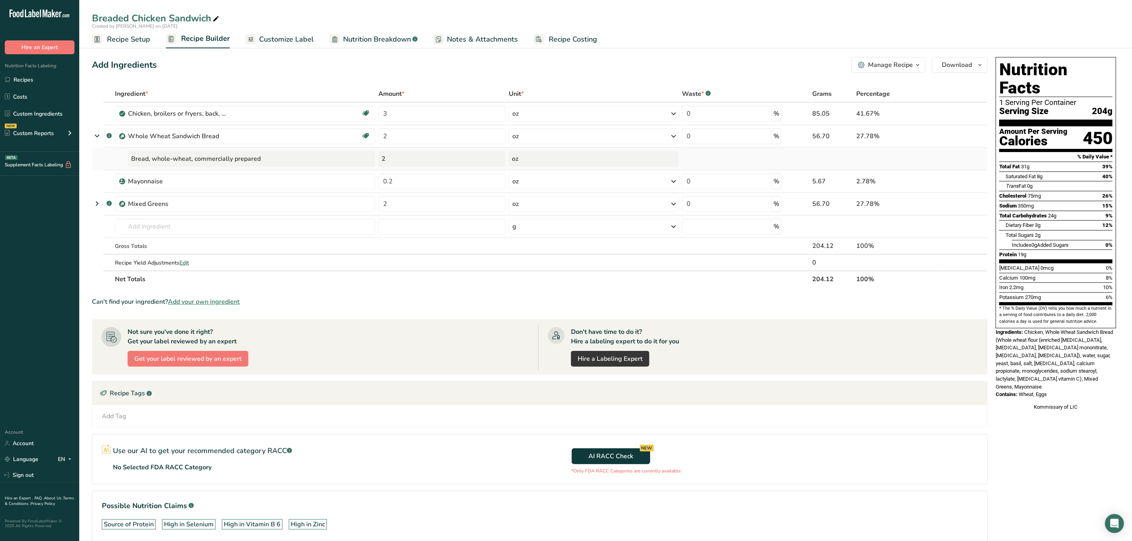
click at [344, 162] on div "Bread, whole-wheat, commercially prepared" at bounding box center [251, 159] width 247 height 16
click at [94, 134] on icon at bounding box center [97, 136] width 14 height 10
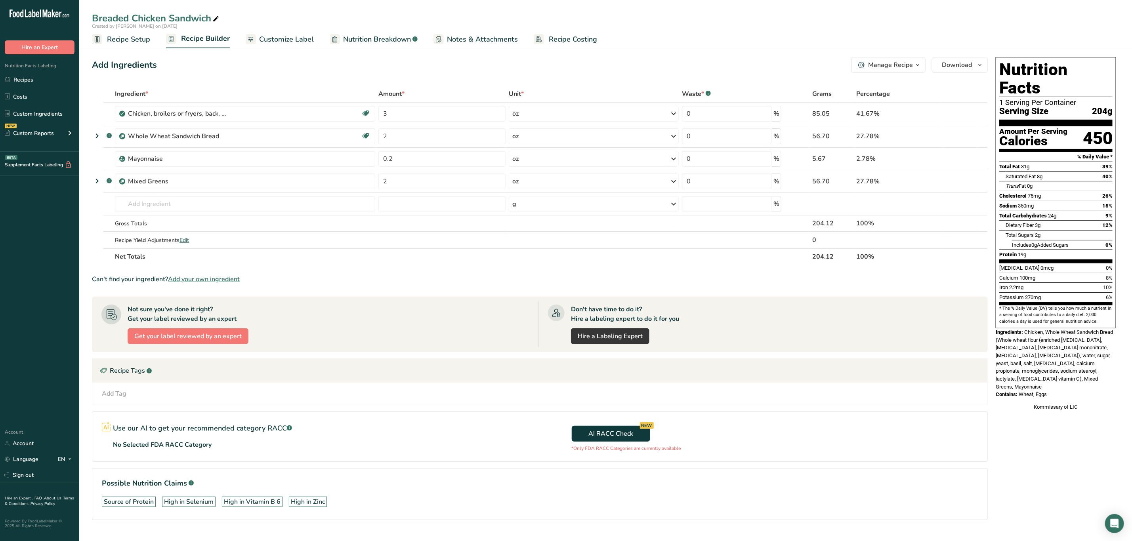
click at [484, 272] on section "Ingredient * Amount * Unit * Waste * .a-a{fill:#347362;}.b-a{fill:#fff;} Grams …" at bounding box center [540, 309] width 896 height 447
